Goal: Navigation & Orientation: Find specific page/section

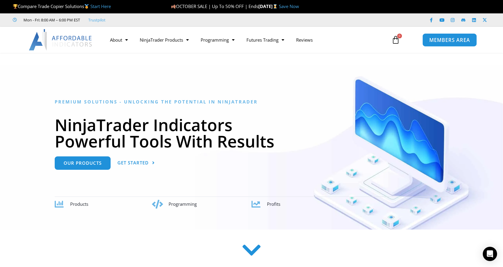
click at [447, 44] on link "MEMBERS AREA" at bounding box center [449, 39] width 54 height 13
click at [445, 46] on div "MEMBERS AREA" at bounding box center [455, 40] width 67 height 18
click at [444, 42] on span "MEMBERS AREA" at bounding box center [449, 39] width 41 height 5
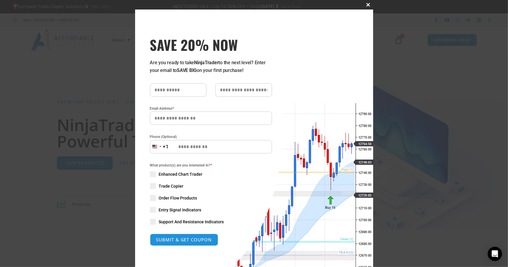
click at [366, 6] on span "SAVE 20% NOW popup" at bounding box center [368, 5] width 10 height 4
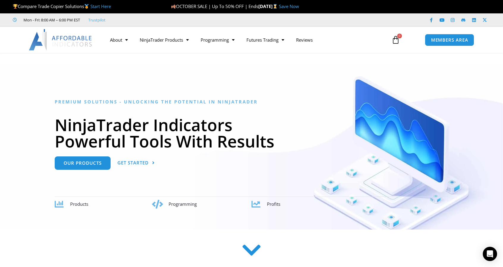
click at [112, 10] on p "Compare Trade Copier Solutions Start Here" at bounding box center [88, 6] width 150 height 8
click at [101, 17] on link "Trustpilot" at bounding box center [96, 19] width 17 height 7
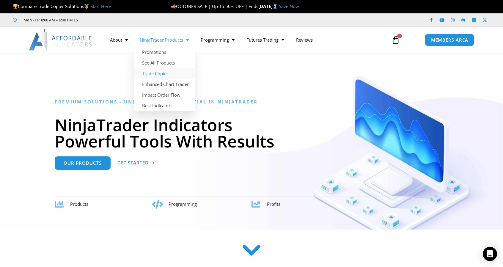
click at [158, 76] on link "Trade Copier" at bounding box center [164, 73] width 61 height 11
